Goal: Register for event/course

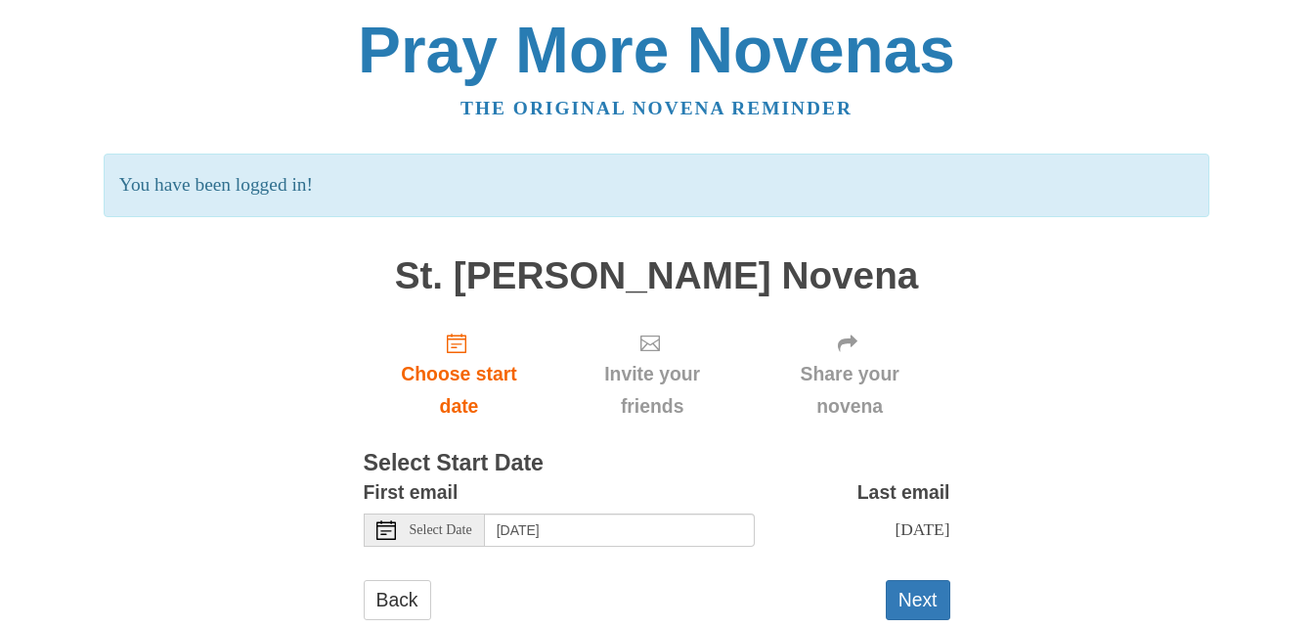
scroll to position [67, 0]
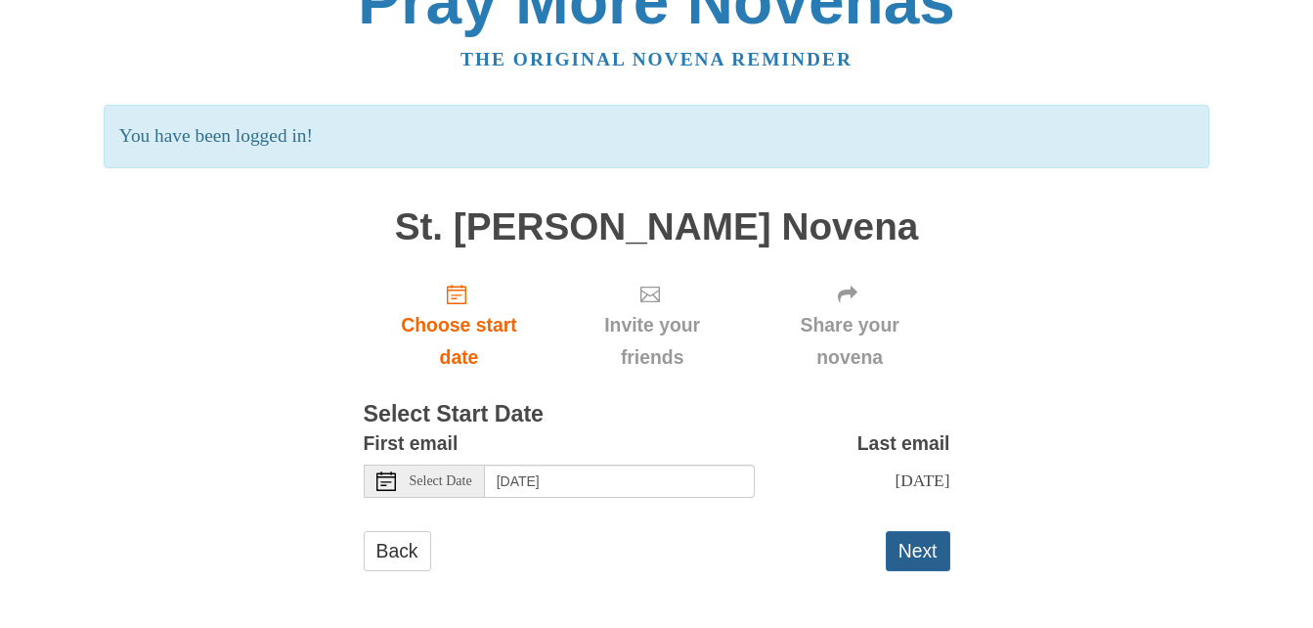
click at [923, 548] on button "Next" at bounding box center [918, 551] width 65 height 40
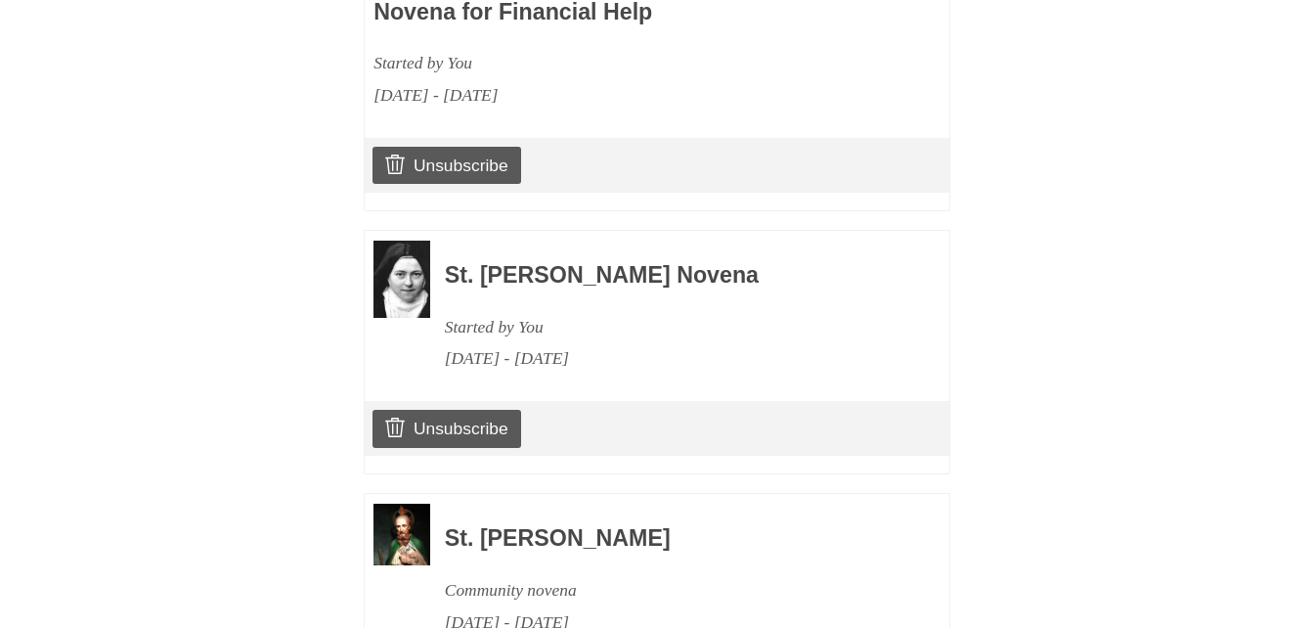
scroll to position [2541, 0]
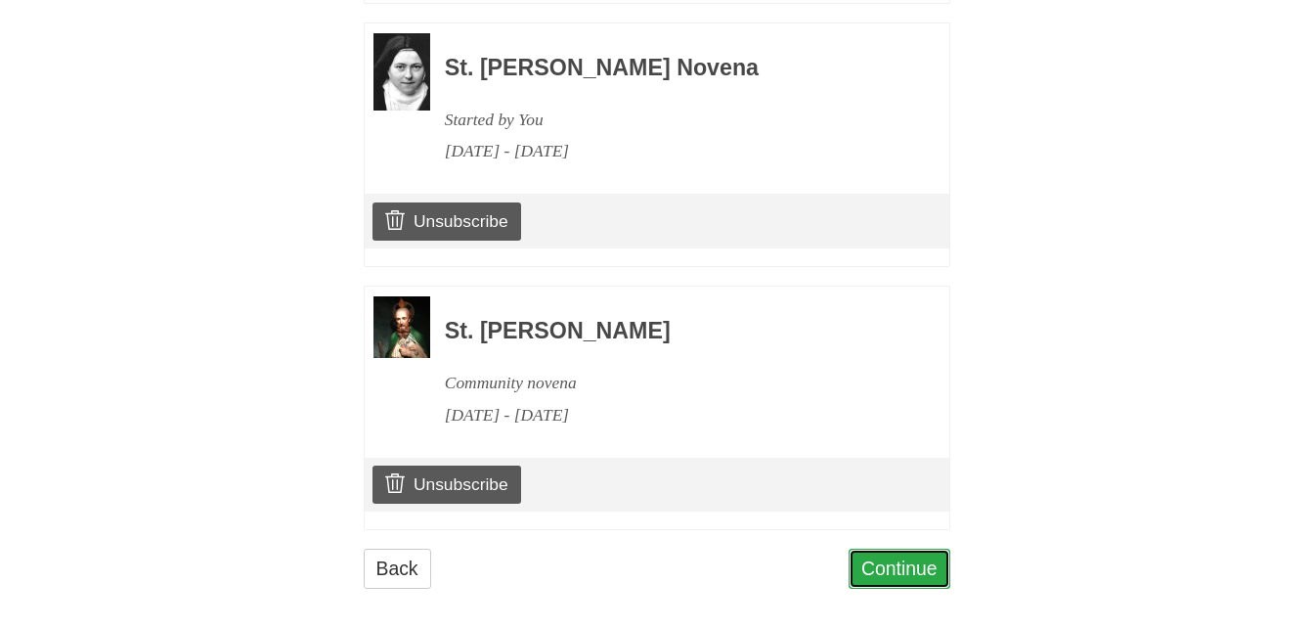
click at [929, 558] on link "Continue" at bounding box center [900, 569] width 102 height 40
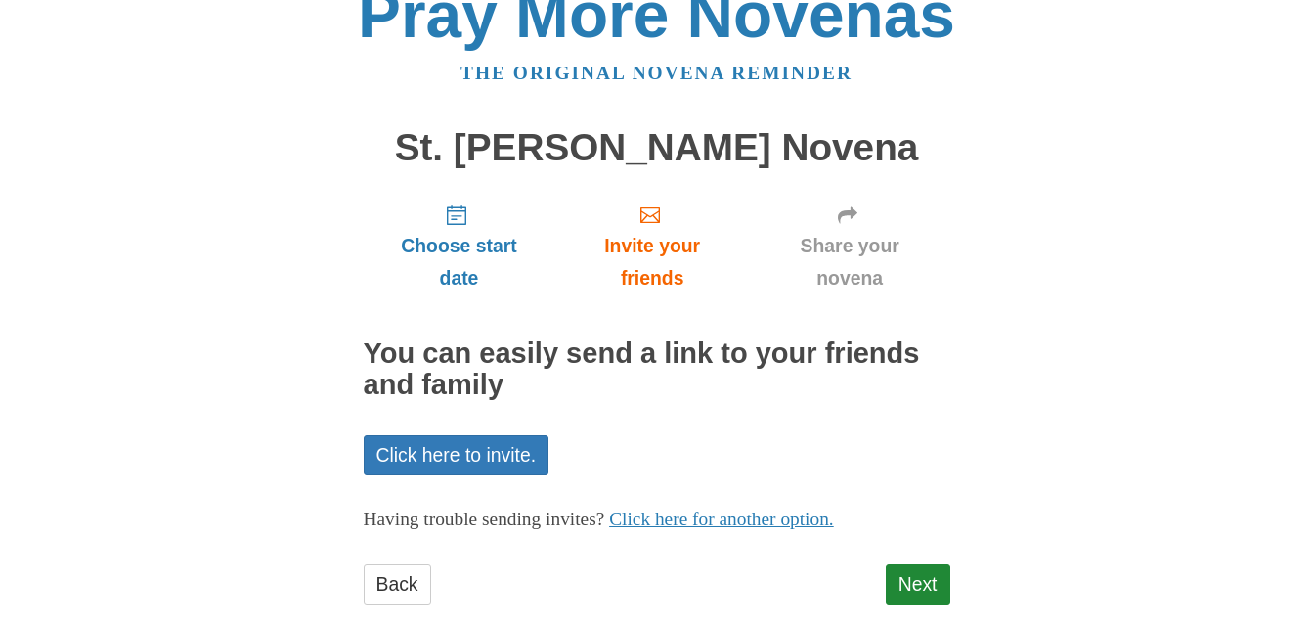
scroll to position [68, 0]
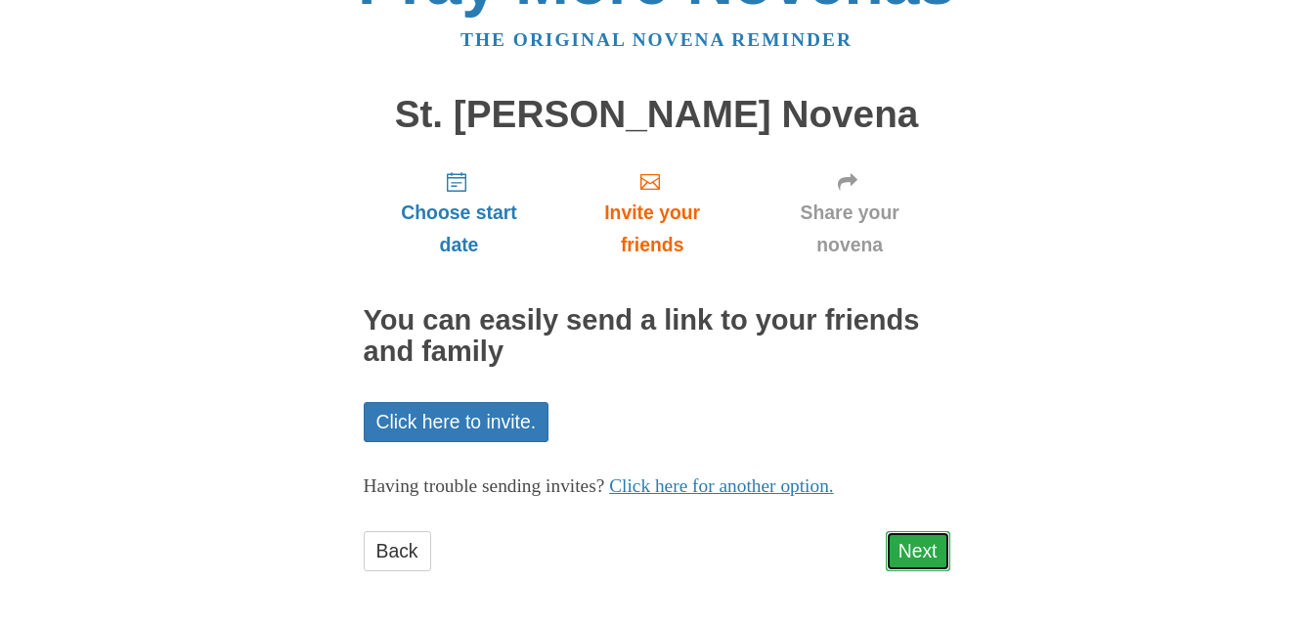
click at [938, 554] on link "Next" at bounding box center [918, 551] width 65 height 40
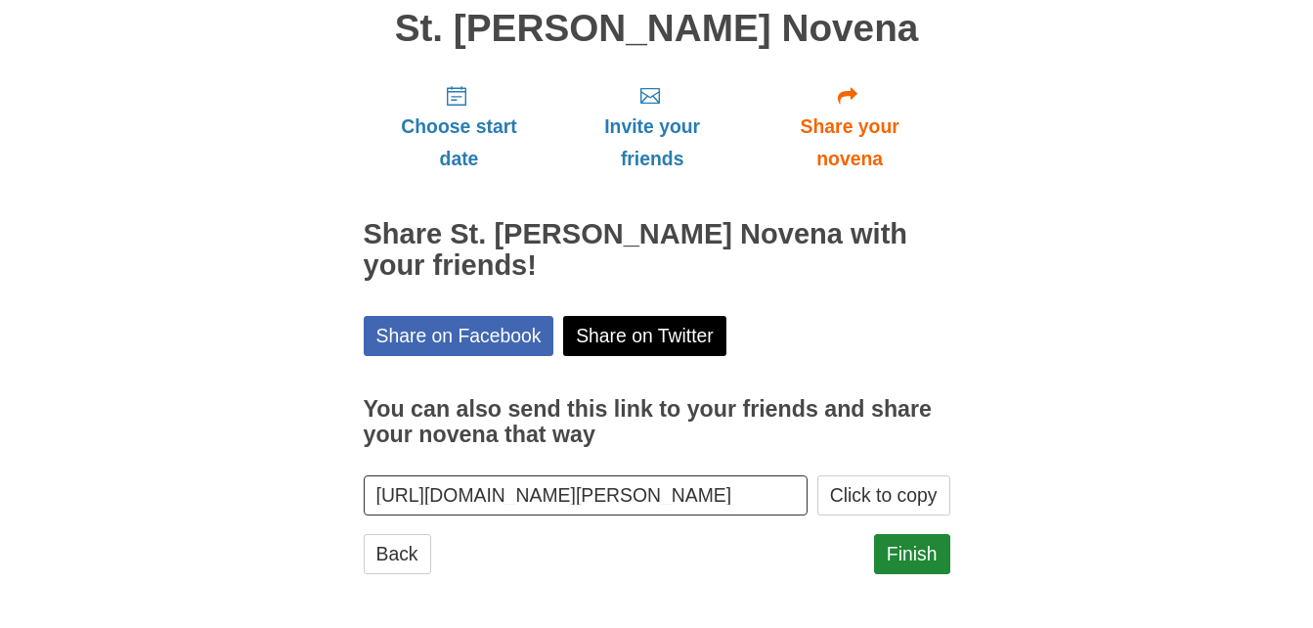
scroll to position [157, 0]
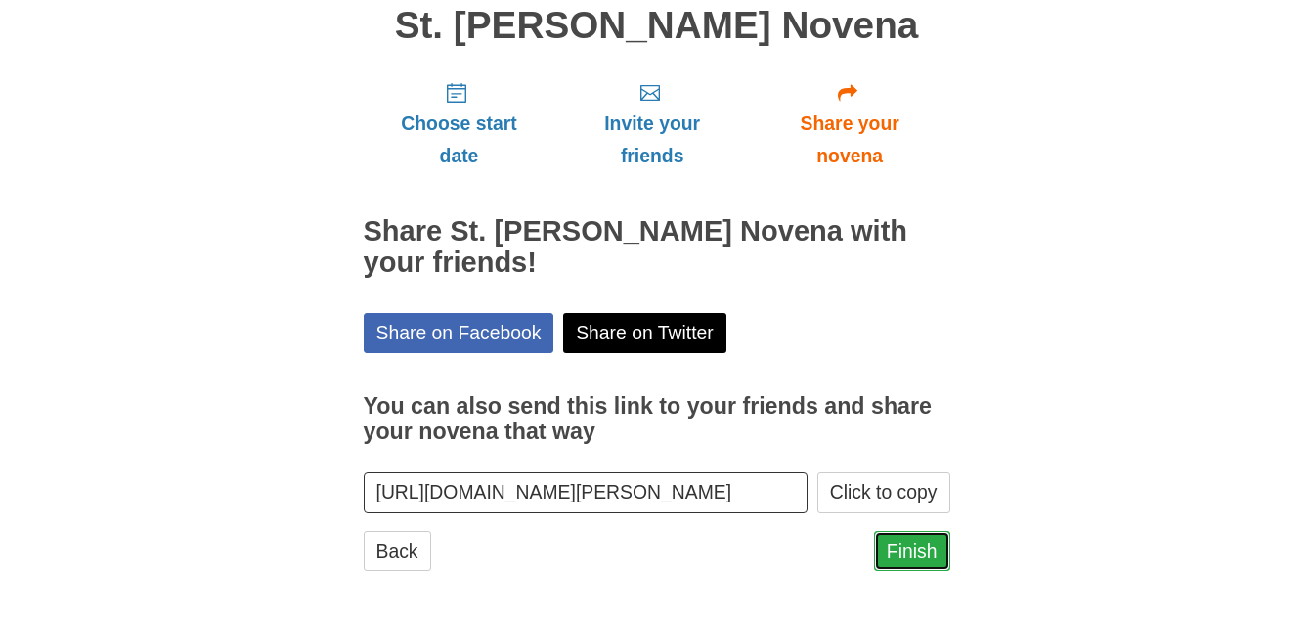
click at [921, 551] on link "Finish" at bounding box center [912, 551] width 76 height 40
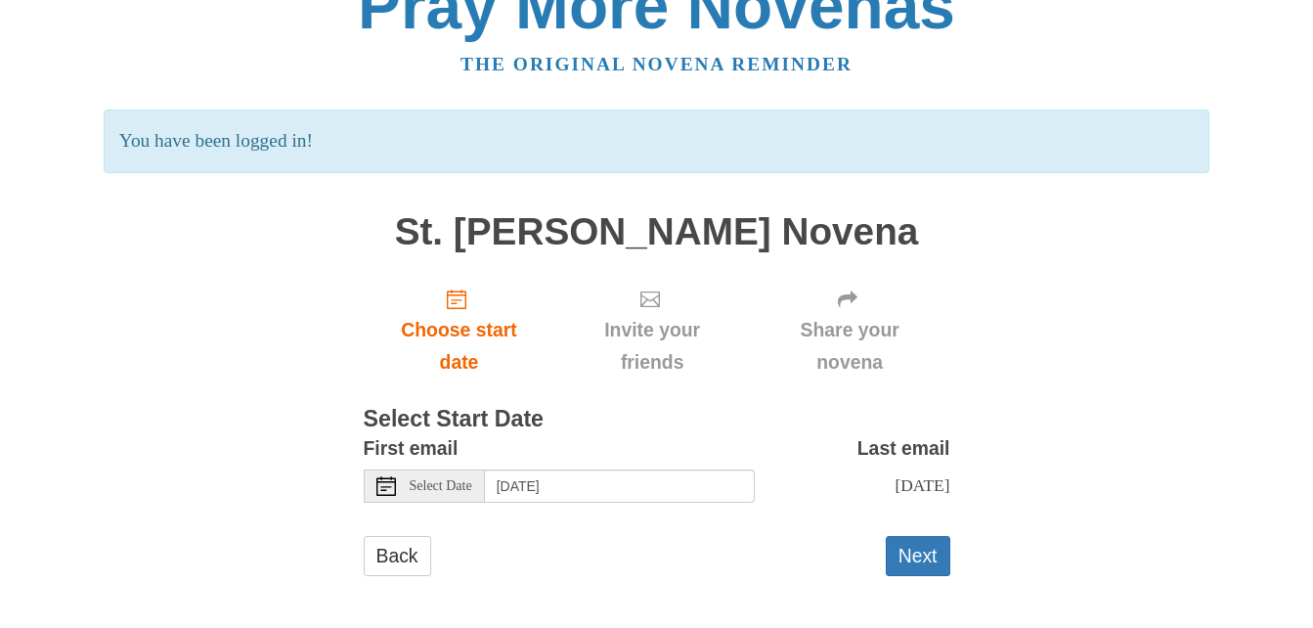
scroll to position [67, 0]
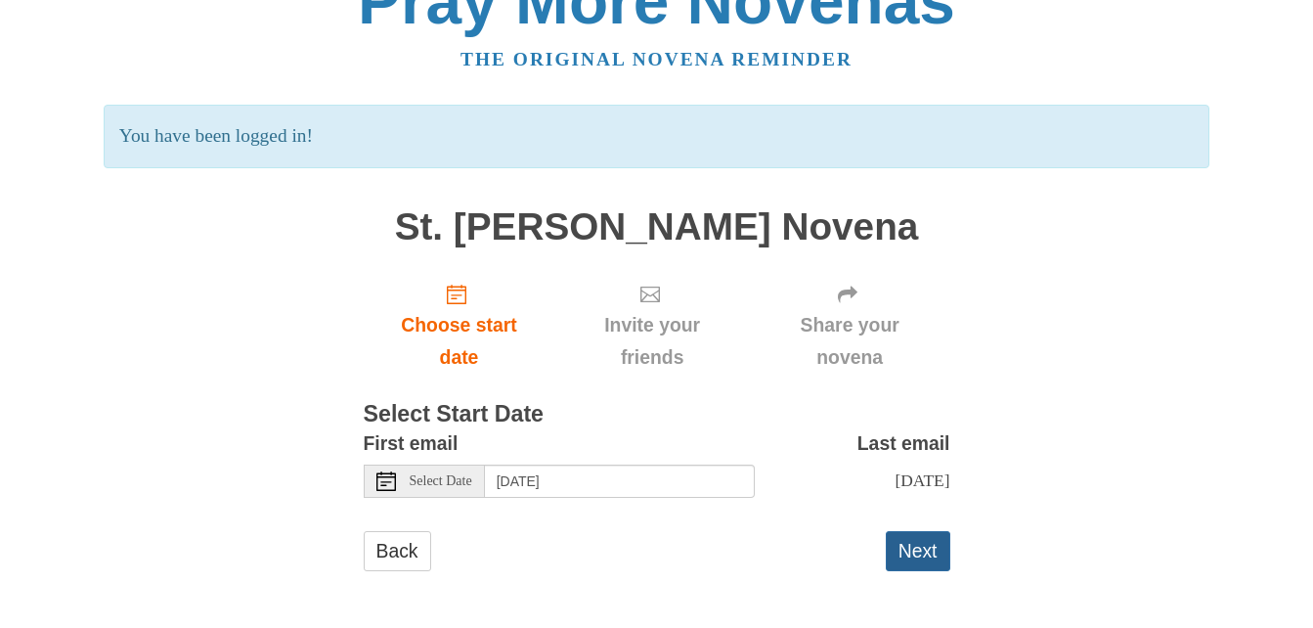
click at [922, 549] on button "Next" at bounding box center [918, 551] width 65 height 40
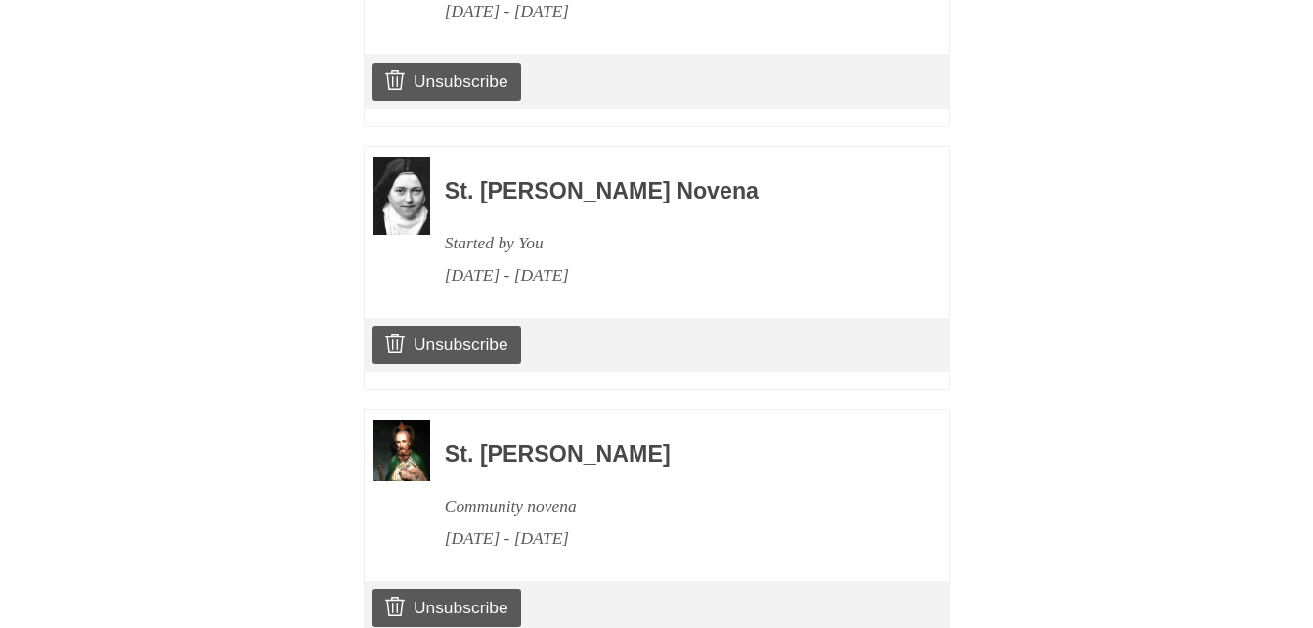
scroll to position [2804, 0]
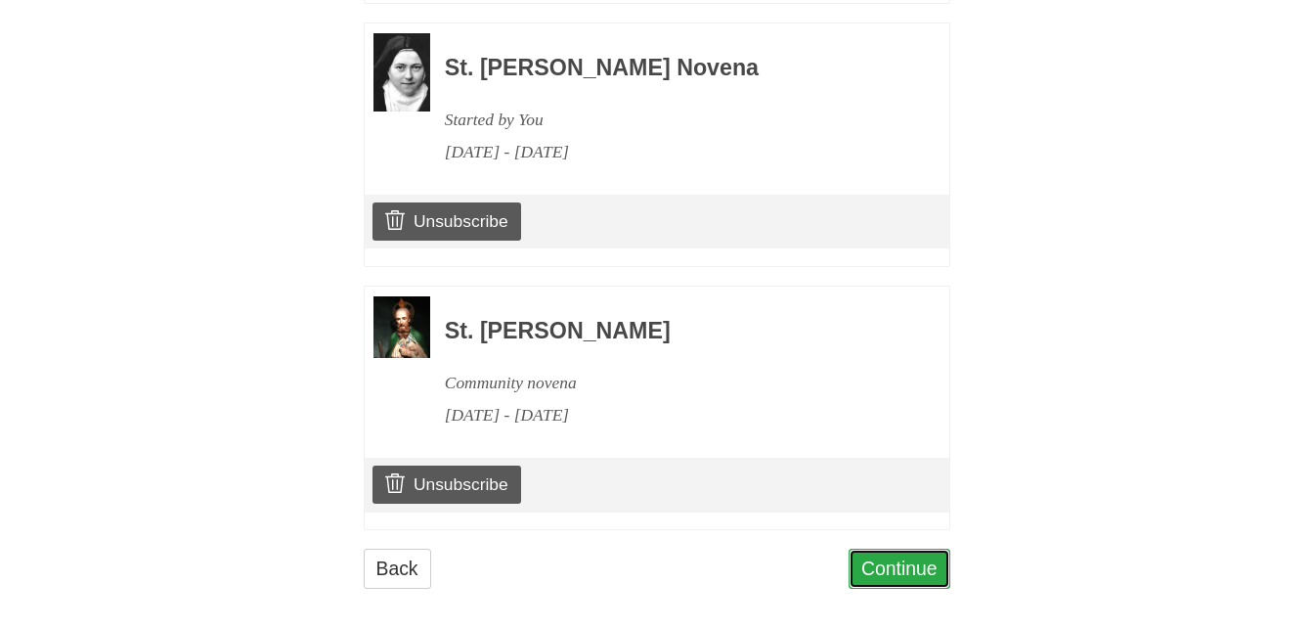
click at [911, 549] on link "Continue" at bounding box center [900, 569] width 102 height 40
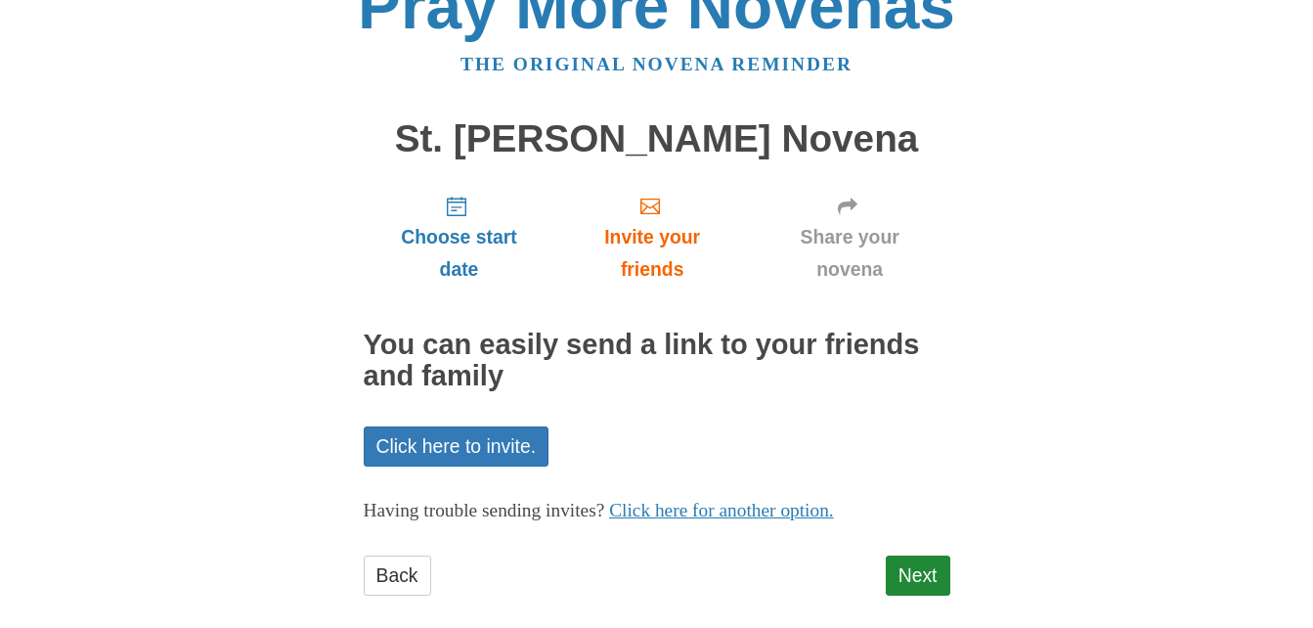
scroll to position [68, 0]
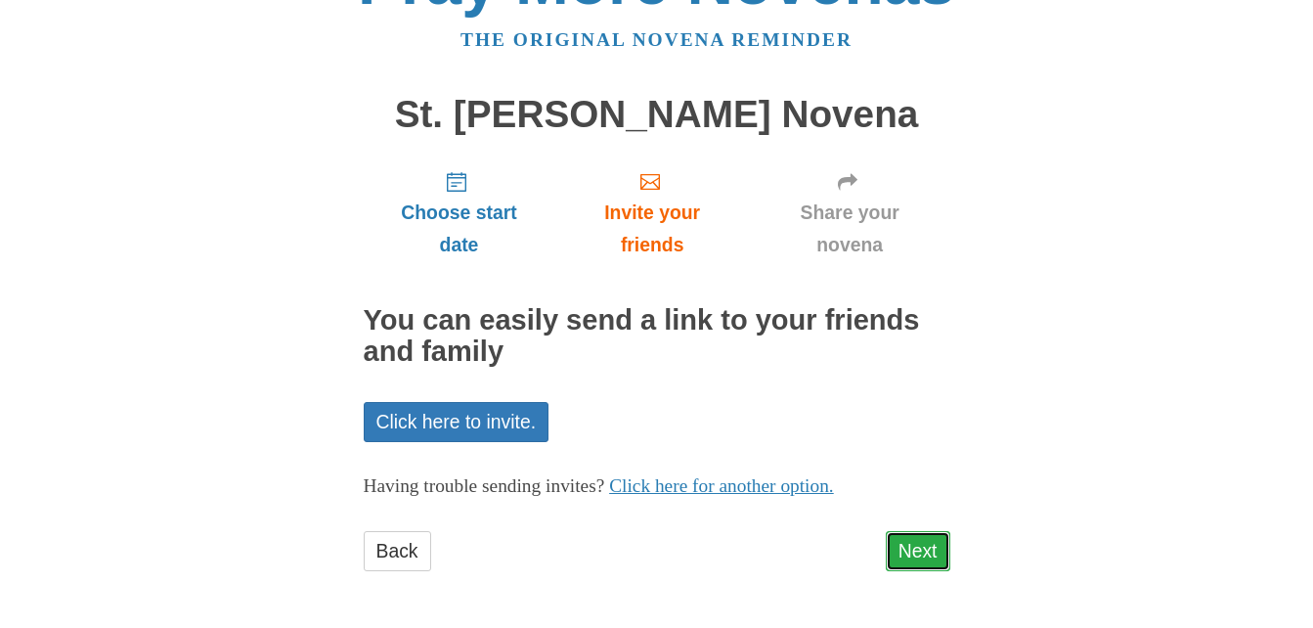
click at [923, 551] on link "Next" at bounding box center [918, 551] width 65 height 40
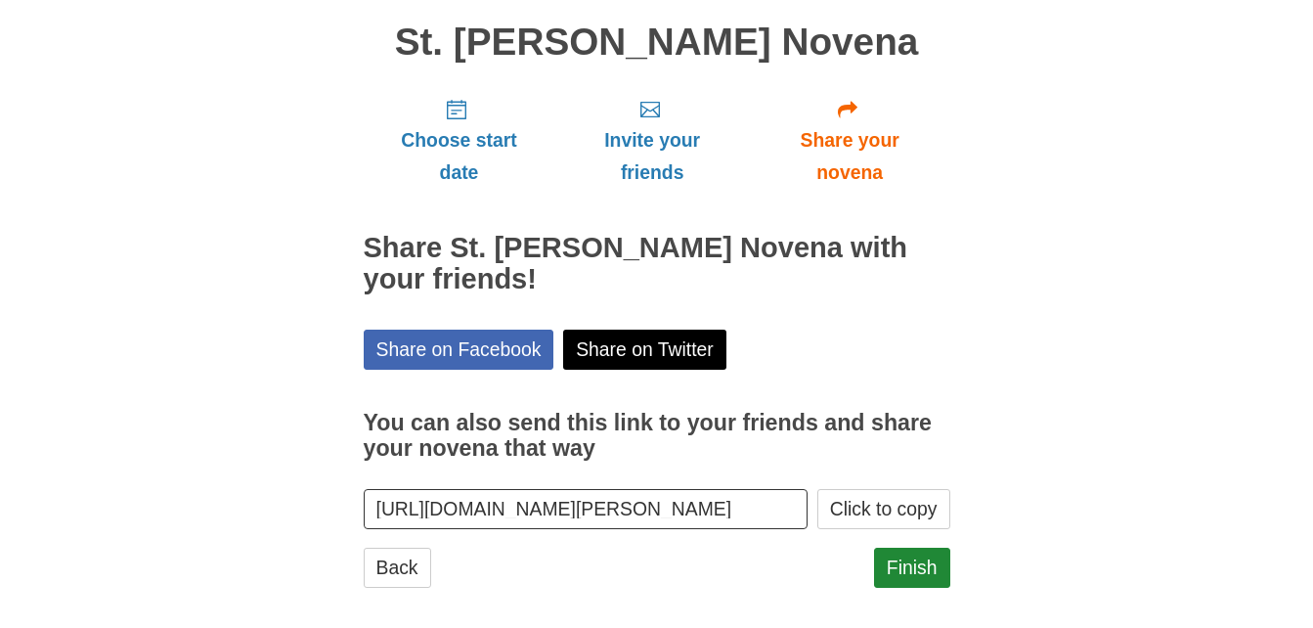
scroll to position [157, 0]
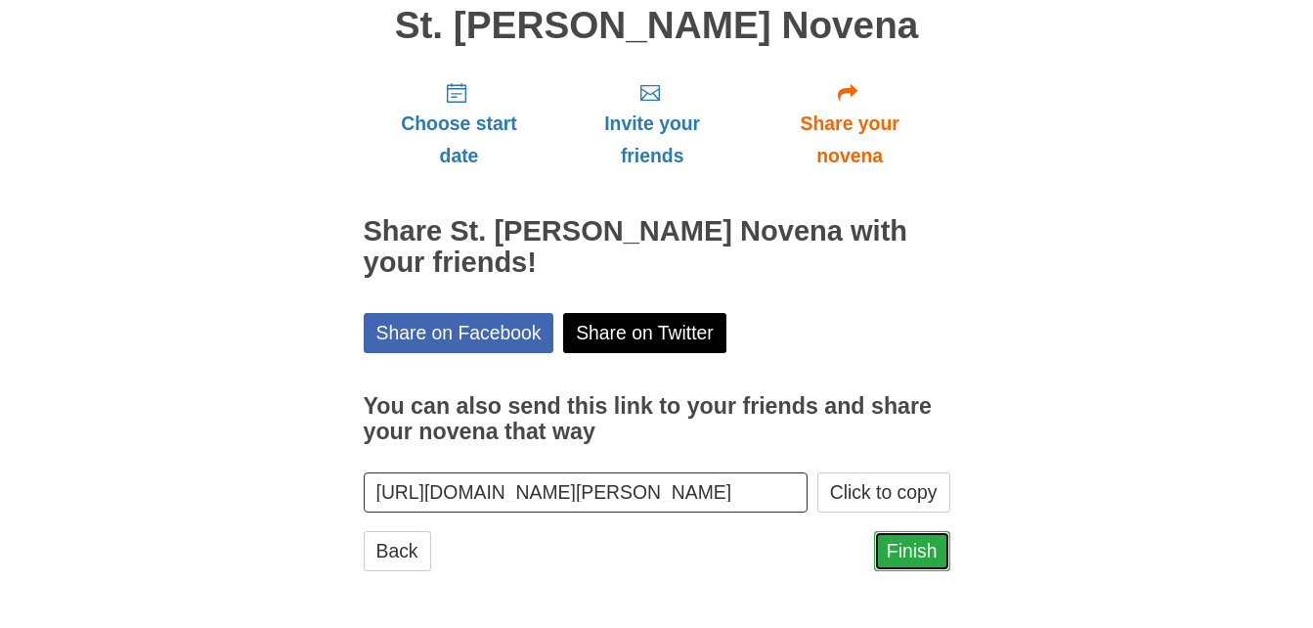
click at [896, 536] on link "Finish" at bounding box center [912, 551] width 76 height 40
